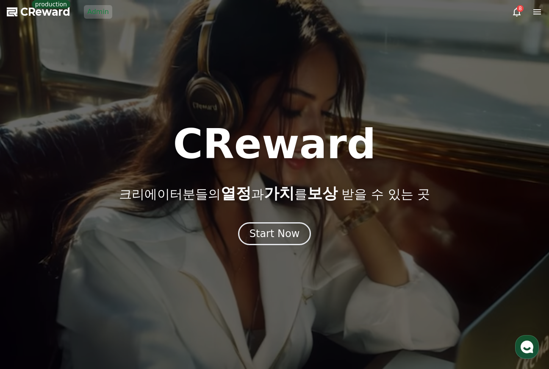
click at [108, 15] on link "Admin" at bounding box center [98, 12] width 28 height 14
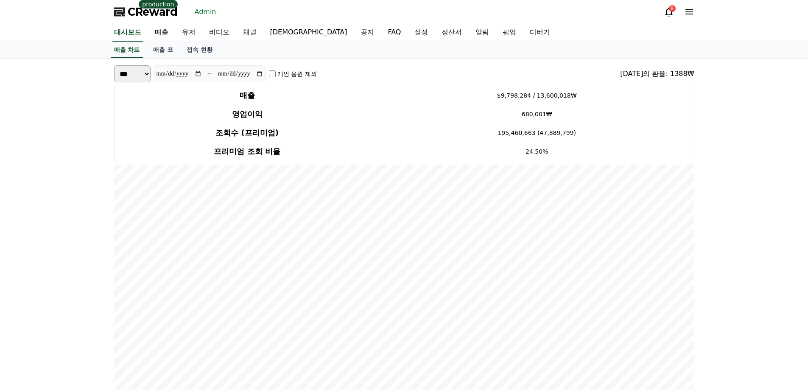
click at [186, 37] on link "유저" at bounding box center [188, 33] width 27 height 18
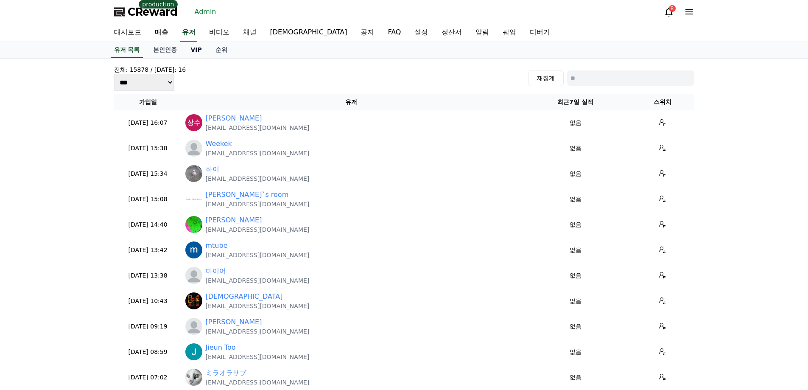
click at [187, 51] on link "VIP" at bounding box center [196, 50] width 25 height 16
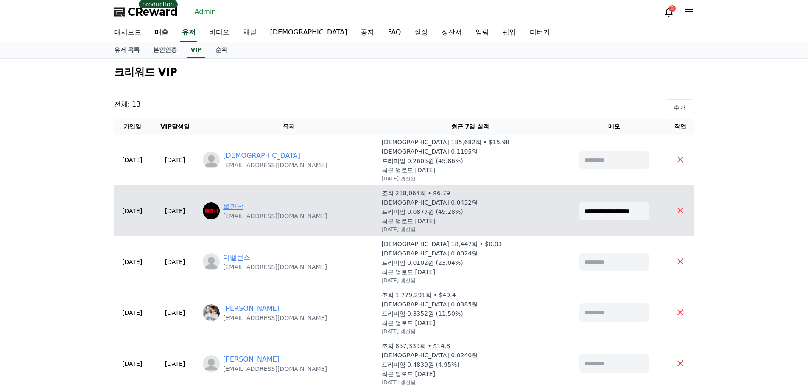
click at [243, 204] on link "롤민남" at bounding box center [233, 206] width 20 height 10
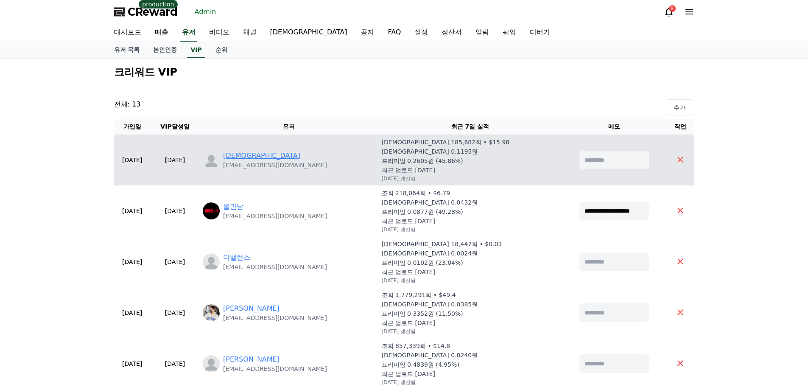
click at [258, 156] on link "에브" at bounding box center [261, 155] width 77 height 10
click at [264, 153] on link "에브" at bounding box center [261, 155] width 77 height 10
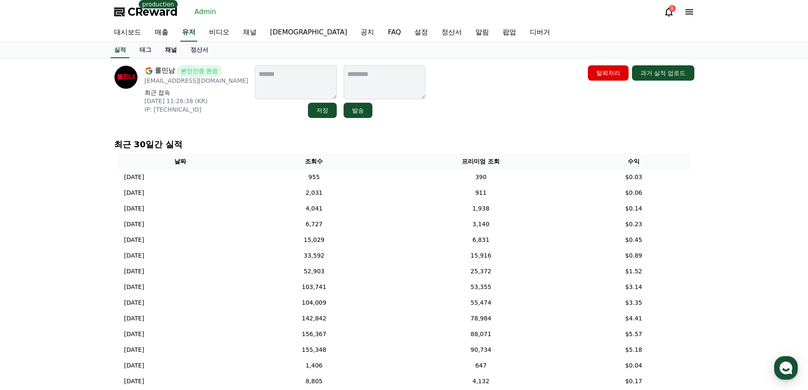
click at [167, 50] on link "채널" at bounding box center [170, 50] width 25 height 16
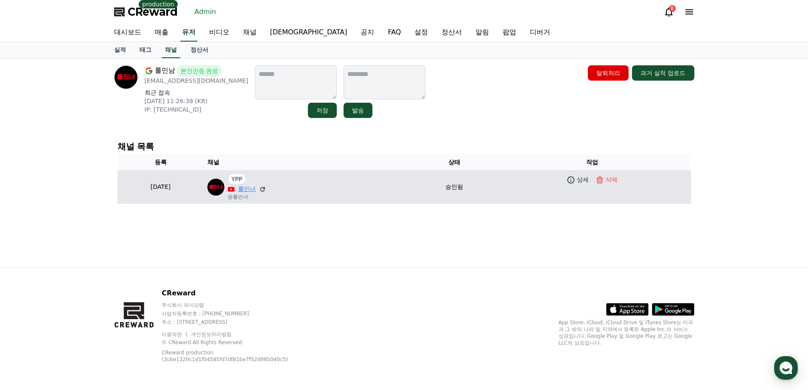
click at [256, 189] on link "롤민녀" at bounding box center [247, 188] width 18 height 9
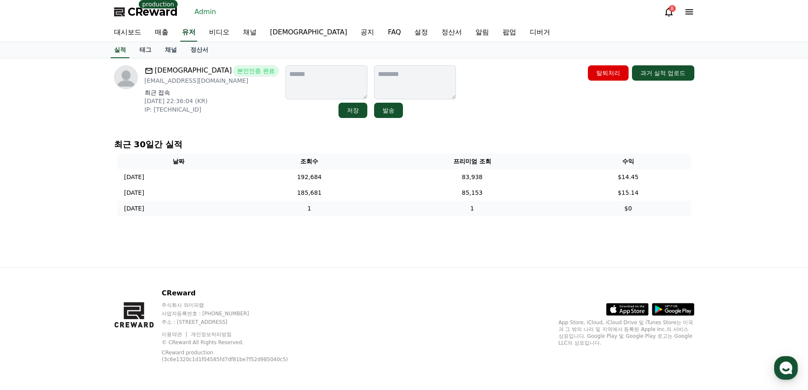
click at [331, 206] on td "1" at bounding box center [309, 209] width 139 height 16
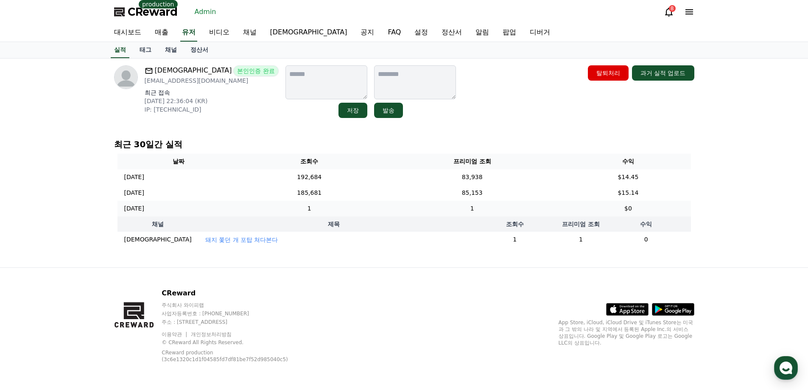
click at [331, 207] on td "1" at bounding box center [309, 209] width 139 height 16
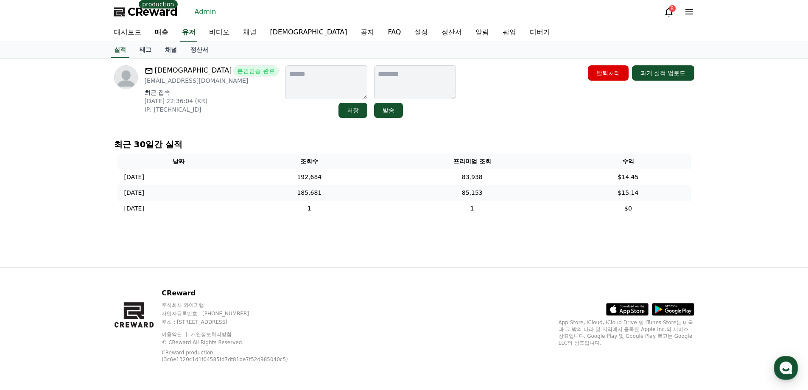
click at [334, 191] on td "185,681" at bounding box center [309, 193] width 139 height 16
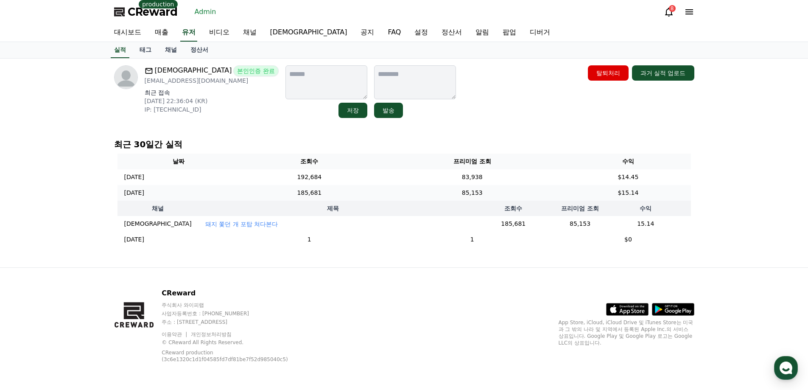
click at [334, 191] on td "185,681" at bounding box center [309, 193] width 139 height 16
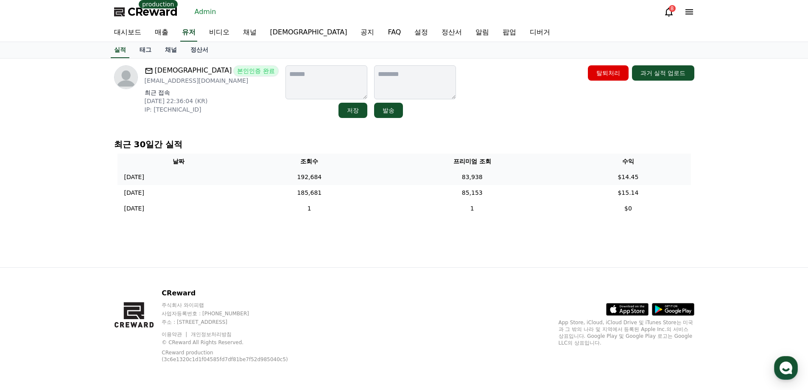
click at [336, 172] on td "192,684" at bounding box center [309, 177] width 139 height 16
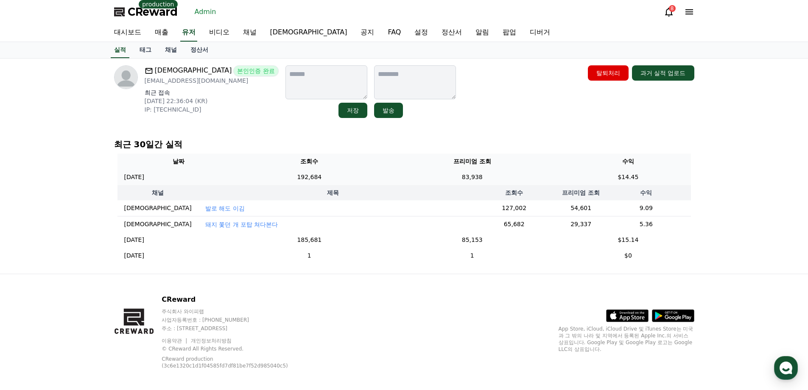
click at [337, 175] on td "192,684" at bounding box center [309, 177] width 139 height 16
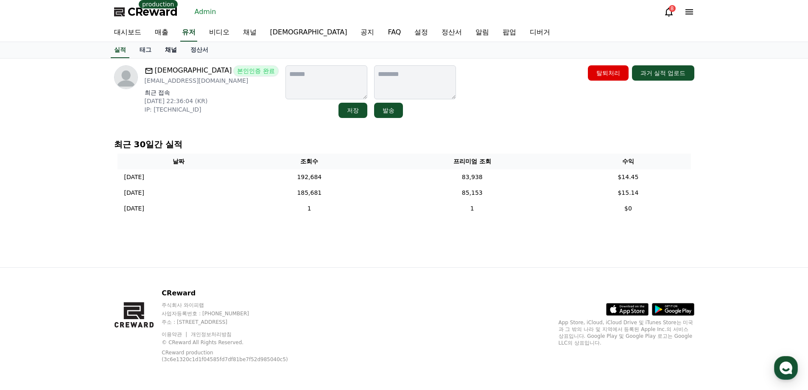
click at [173, 51] on link "채널" at bounding box center [170, 50] width 25 height 16
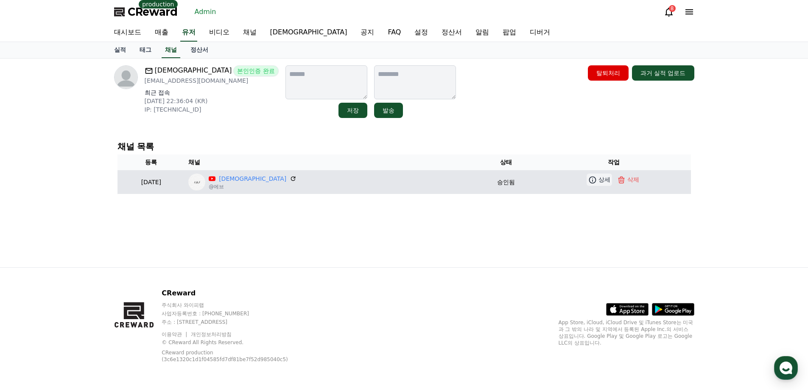
click at [588, 181] on icon at bounding box center [592, 179] width 8 height 8
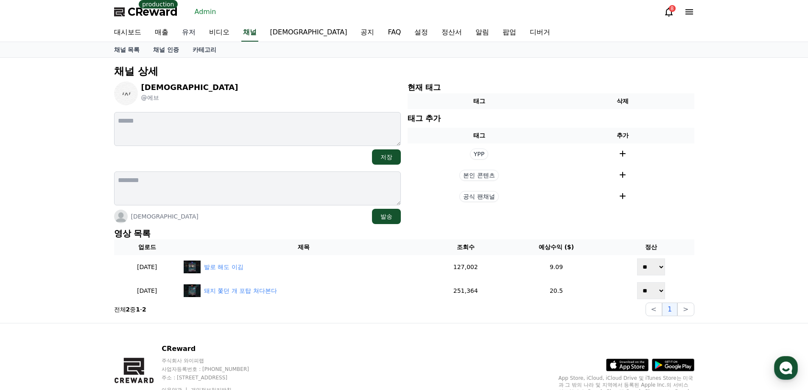
click at [190, 33] on link "유저" at bounding box center [188, 33] width 27 height 18
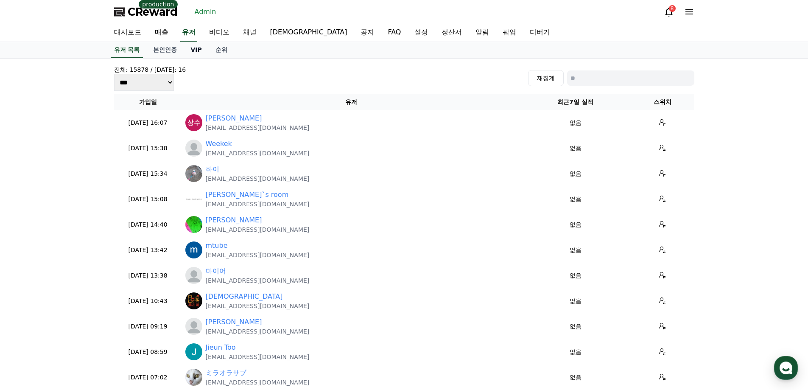
click at [196, 51] on link "VIP" at bounding box center [196, 50] width 25 height 16
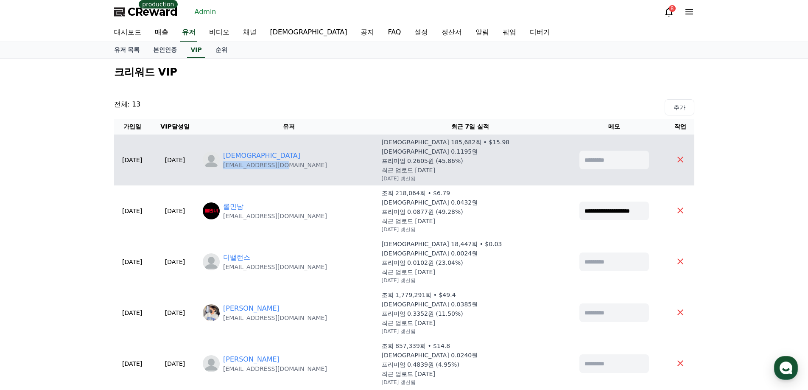
drag, startPoint x: 334, startPoint y: 169, endPoint x: 253, endPoint y: 168, distance: 81.4
click at [253, 168] on td "에브 eb087594@naver.com" at bounding box center [288, 159] width 179 height 51
copy p "eb087594@naver.com"
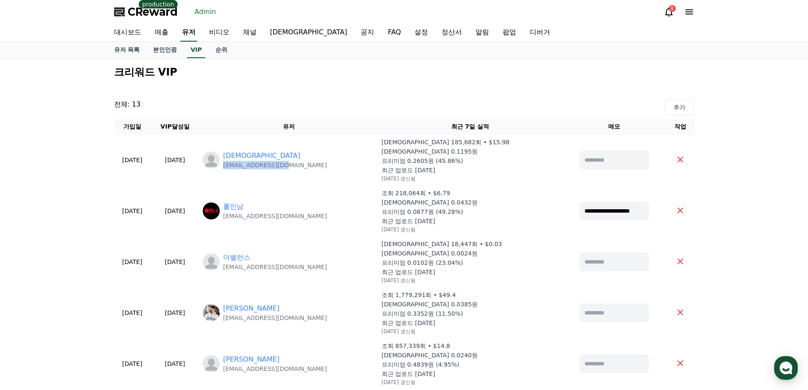
click at [184, 39] on link "유저" at bounding box center [188, 33] width 17 height 18
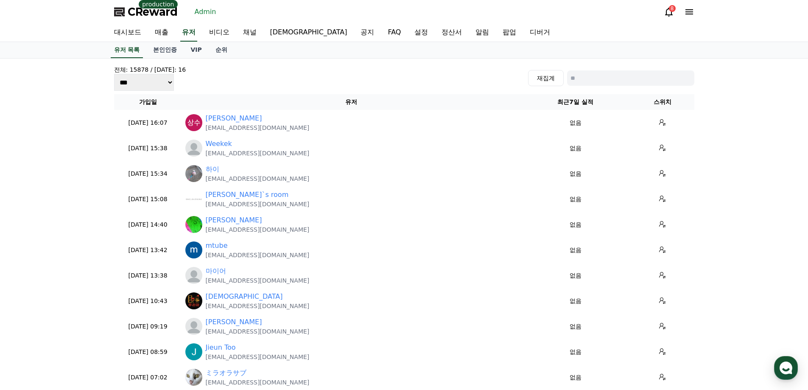
click at [582, 89] on div "전체: 15878 / 오늘: 16 *** *** *** 재집계" at bounding box center [404, 77] width 580 height 25
click at [587, 78] on input at bounding box center [630, 77] width 127 height 15
paste input "**********"
type input "**********"
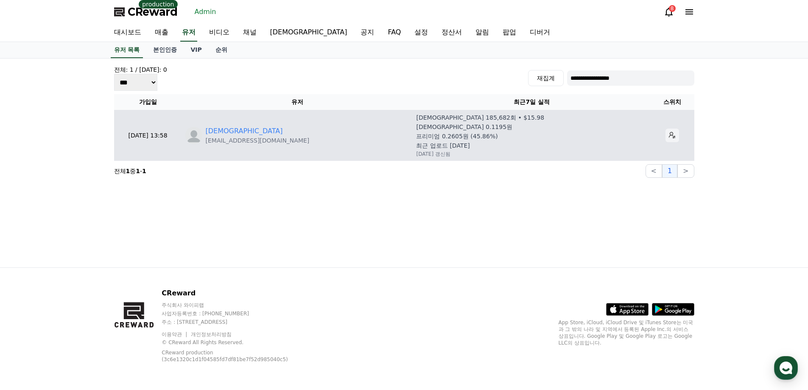
click at [668, 136] on icon at bounding box center [671, 135] width 7 height 7
